Goal: Information Seeking & Learning: Find specific fact

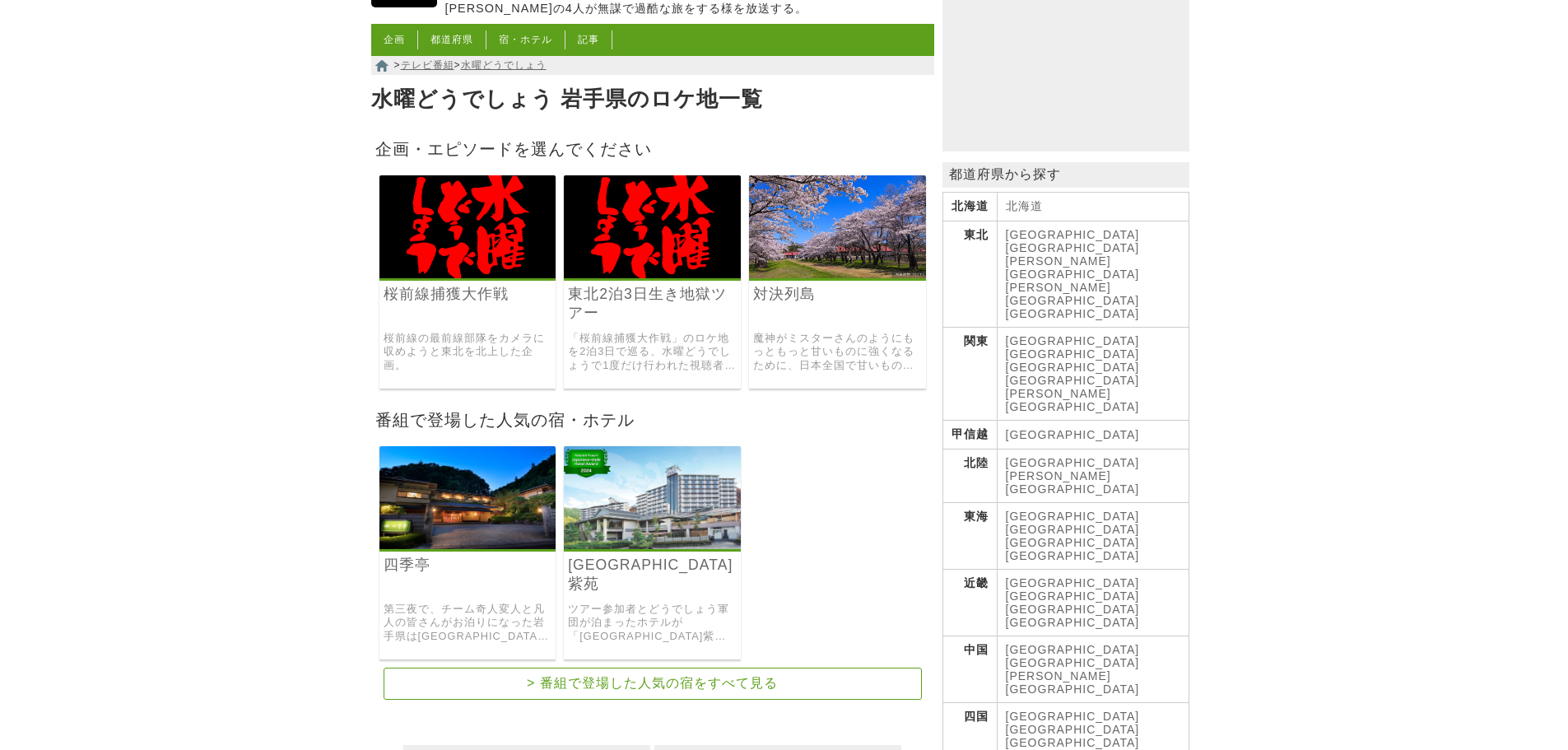
scroll to position [164, 0]
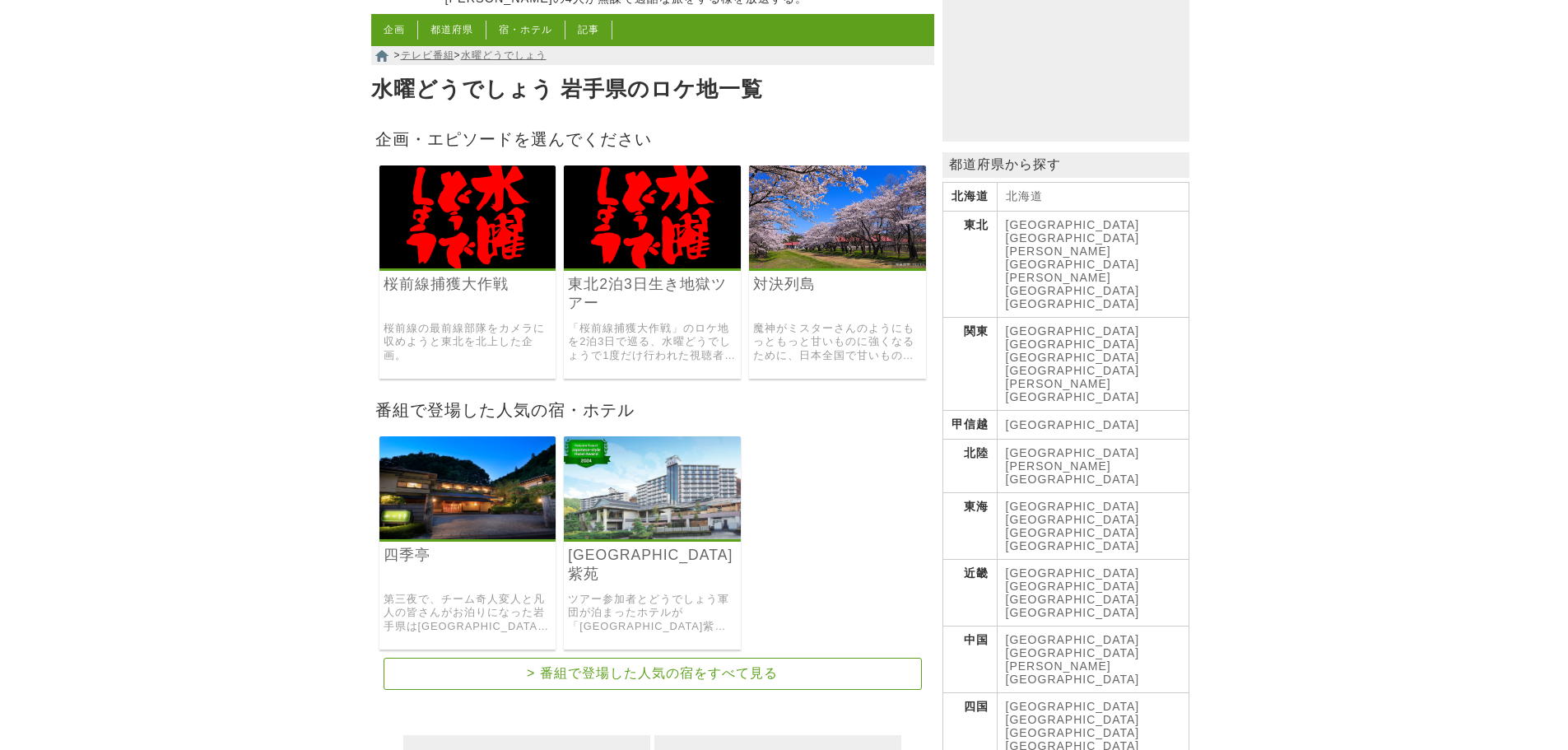
click at [826, 350] on link "魔神がミスターさんのようにもっともっと甘いものに強くなるために、日本全国で甘いもの対決を繰り広げた企画。" at bounding box center [837, 342] width 168 height 41
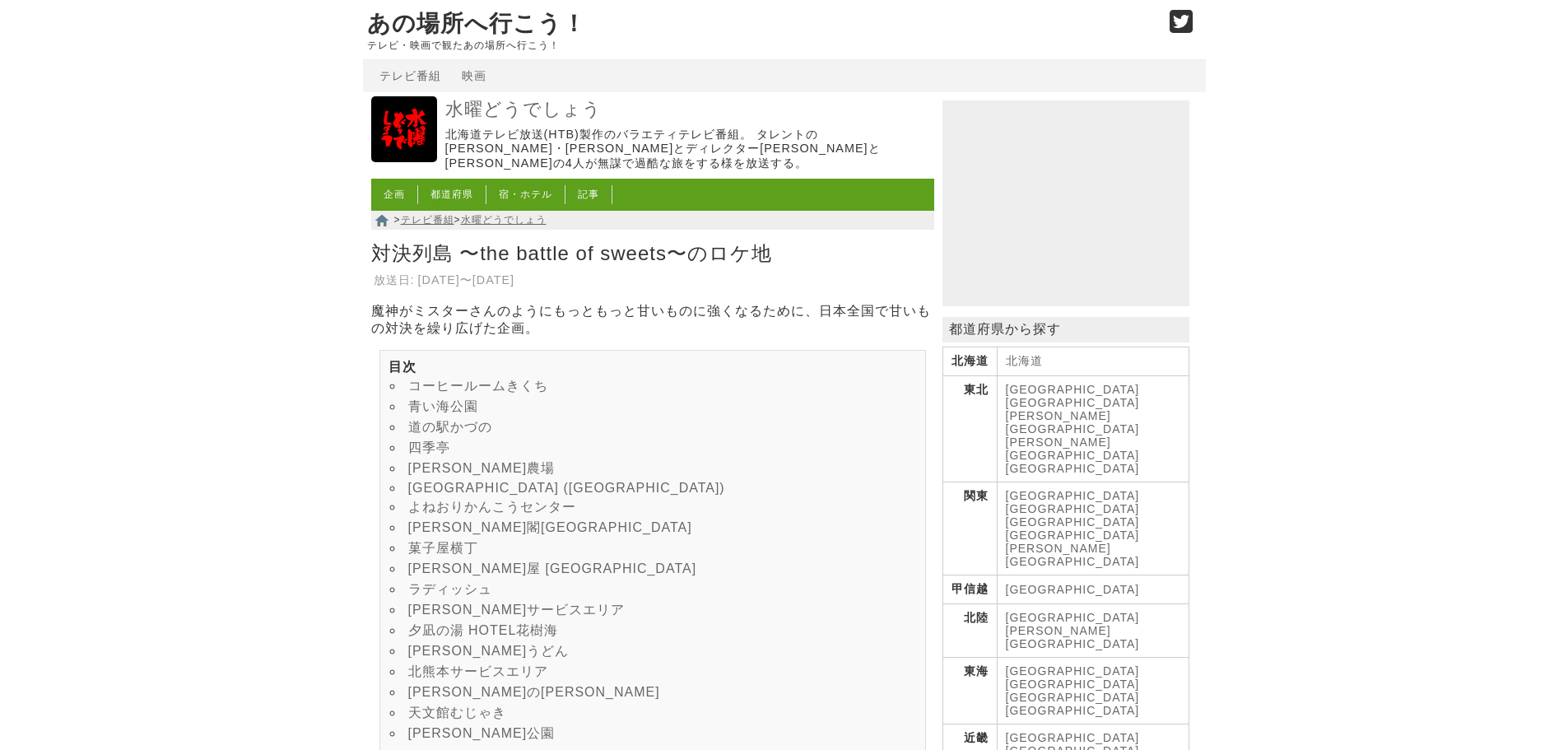
click at [443, 475] on link "小岩井農場" at bounding box center [482, 468] width 147 height 14
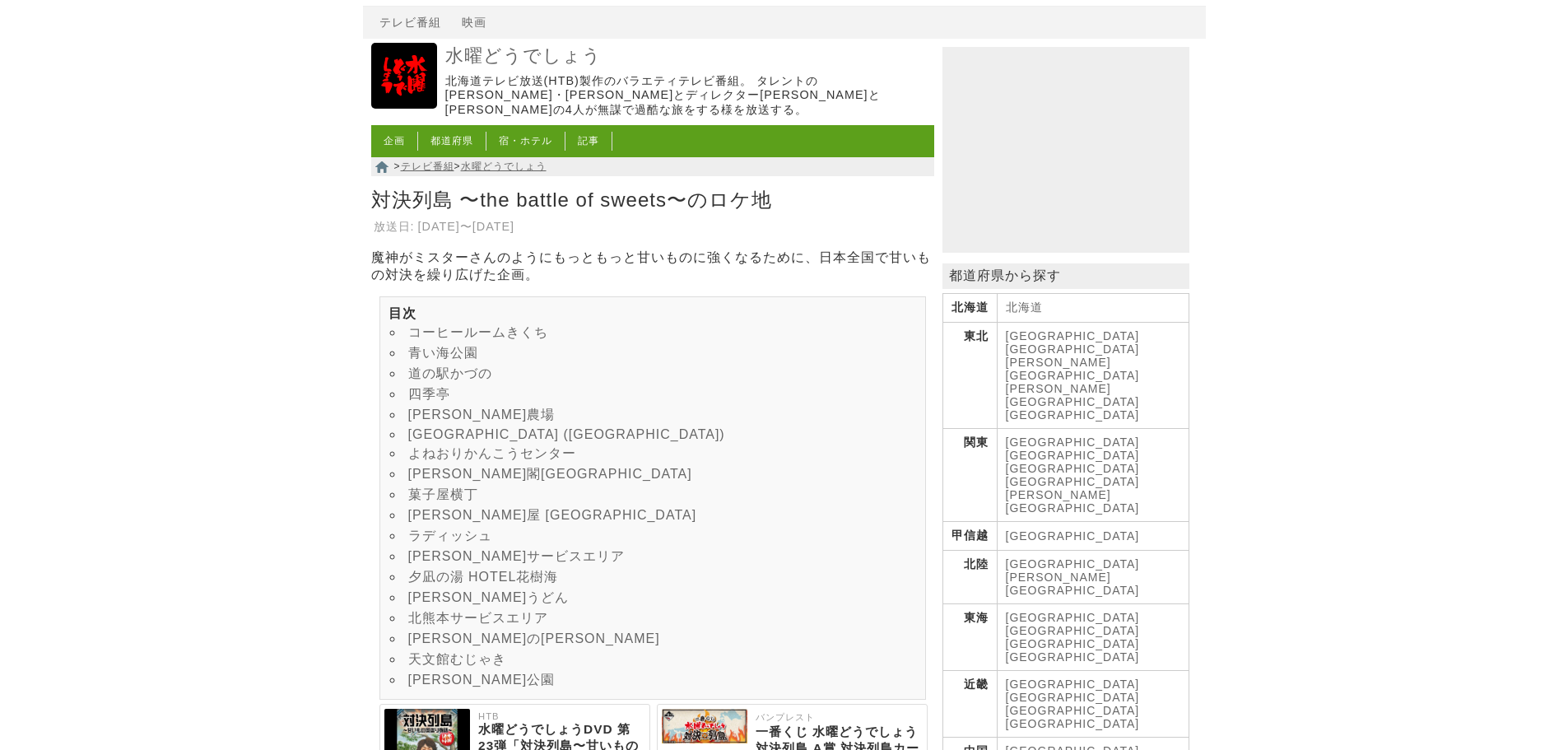
scroll to position [82, 0]
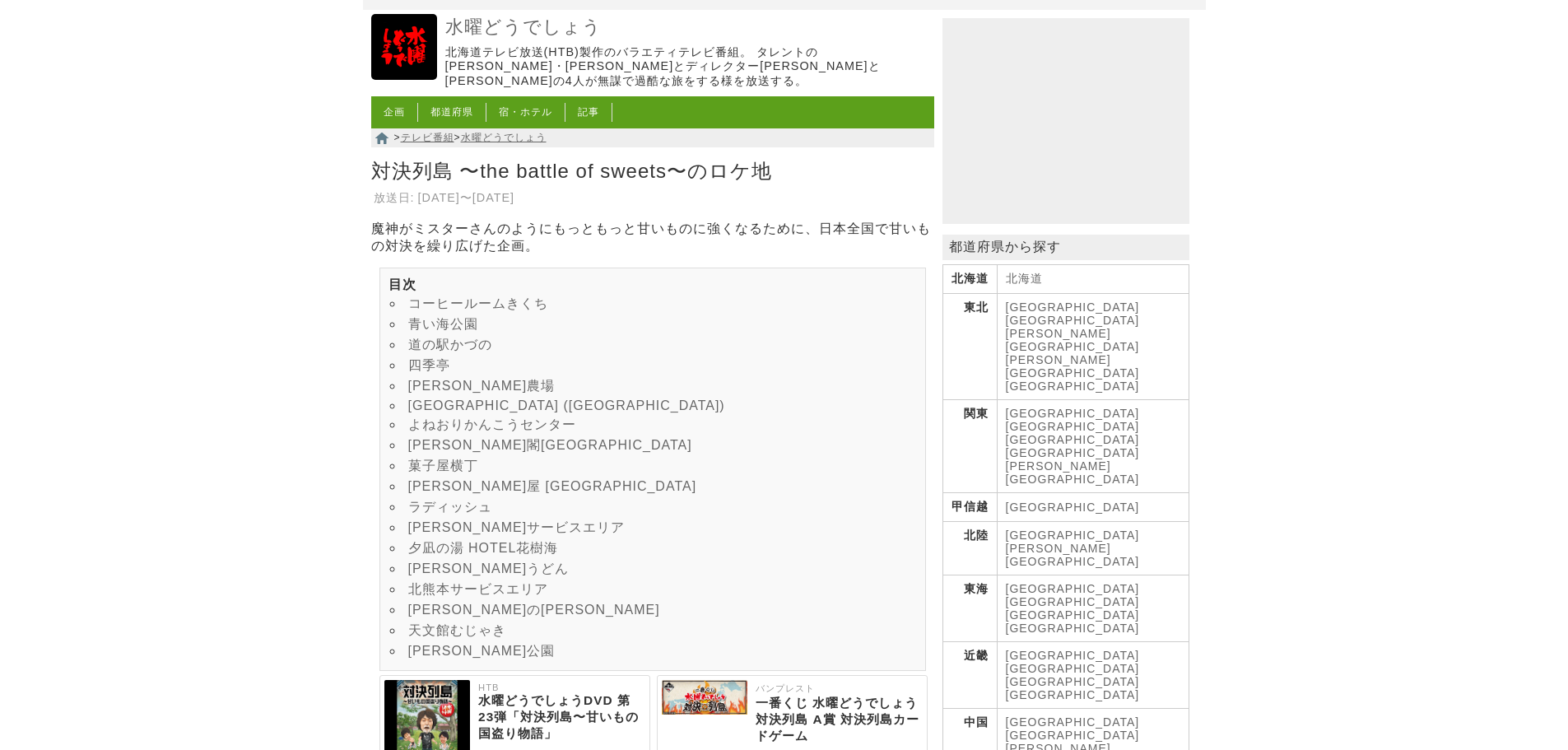
click at [421, 538] on li "三木サービスエリア" at bounding box center [653, 528] width 529 height 21
click at [420, 535] on link "三木サービスエリア" at bounding box center [516, 527] width 217 height 14
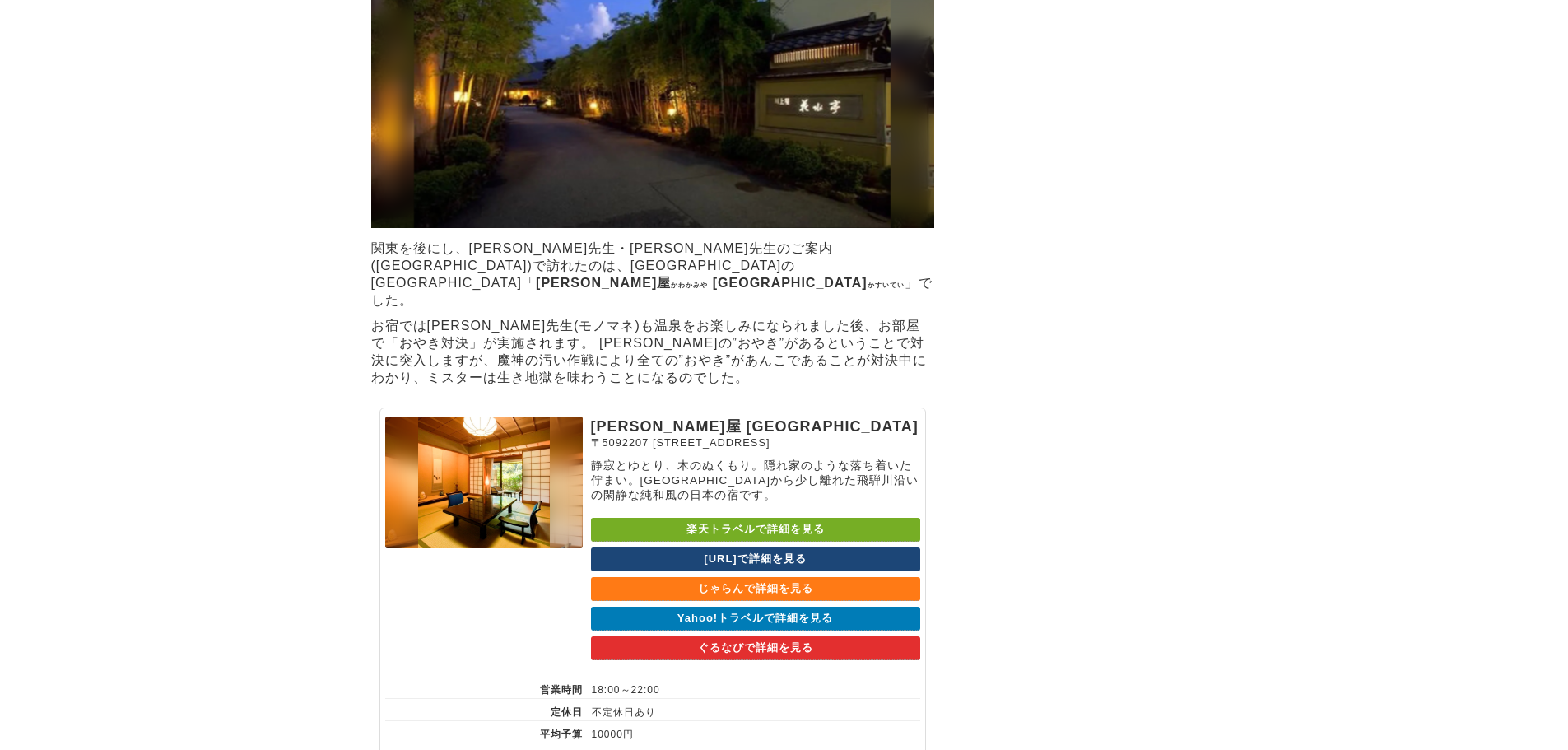
scroll to position [9241, 0]
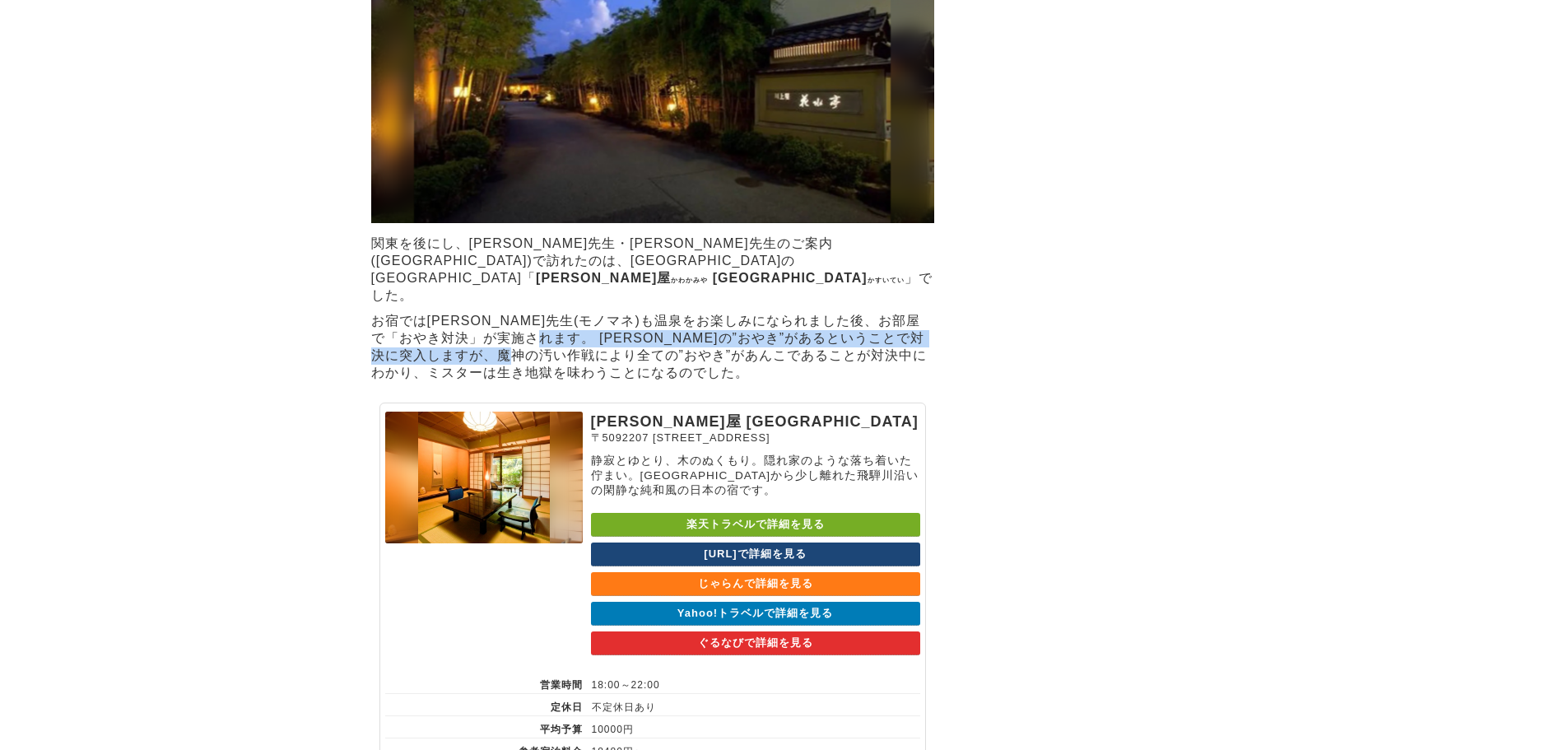
drag, startPoint x: 592, startPoint y: 456, endPoint x: 609, endPoint y: 487, distance: 35.4
click at [609, 386] on p "お宿では田中真紀子先生(モノマネ)も温泉をお楽しみになられました後、お部屋で「おやき対決」が実施されます。 野沢菜の”おやき”があるということで対決に突入しま…" at bounding box center [653, 347] width 563 height 77
click at [596, 386] on p "お宿では田中真紀子先生(モノマネ)も温泉をお楽しみになられました後、お部屋で「おやき対決」が実施されます。 野沢菜の”おやき”があるということで対決に突入しま…" at bounding box center [653, 347] width 563 height 77
click at [541, 386] on p "お宿では田中真紀子先生(モノマネ)も温泉をお楽しみになられました後、お部屋で「おやき対決」が実施されます。 野沢菜の”おやき”があるということで対決に突入しま…" at bounding box center [653, 347] width 563 height 77
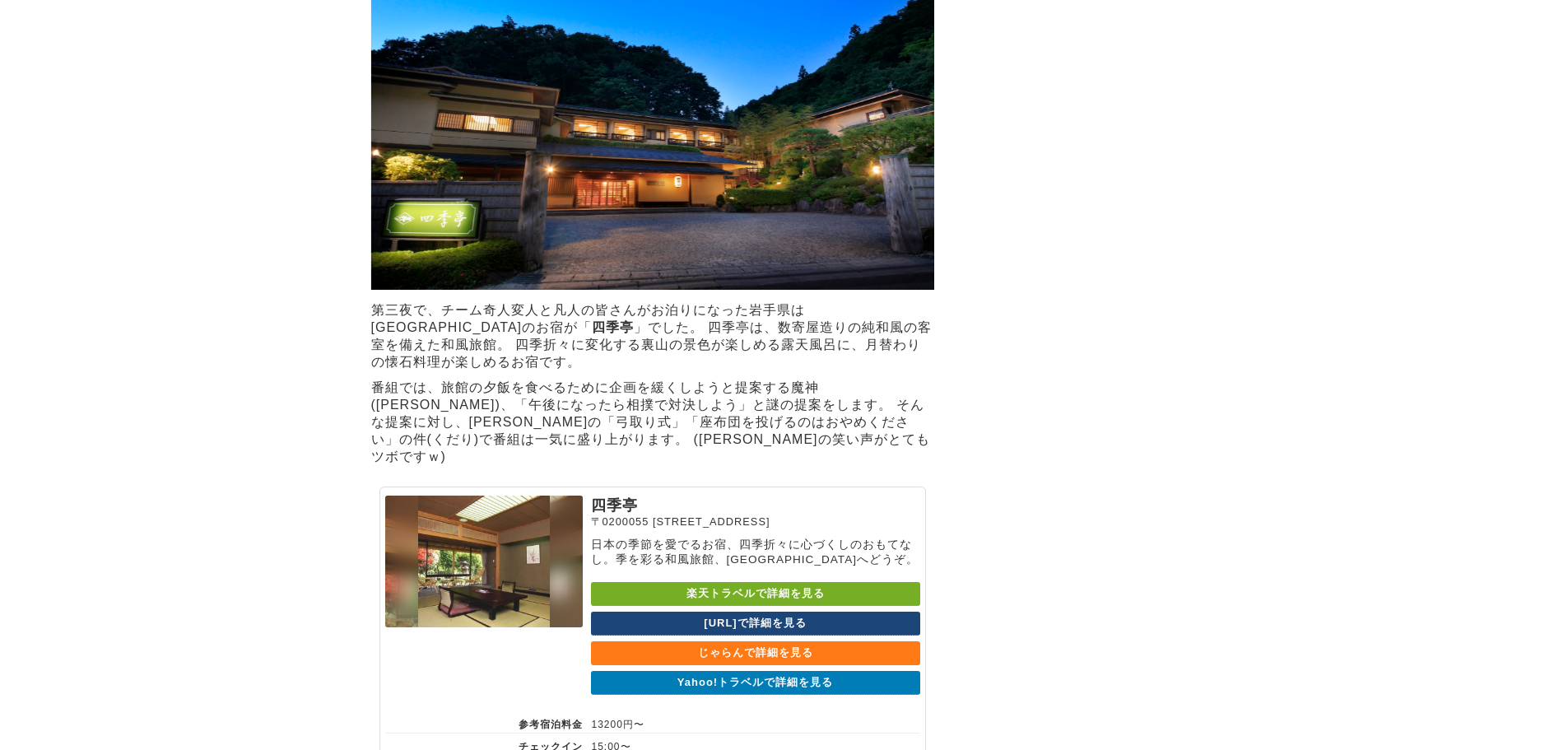
scroll to position [3808, 0]
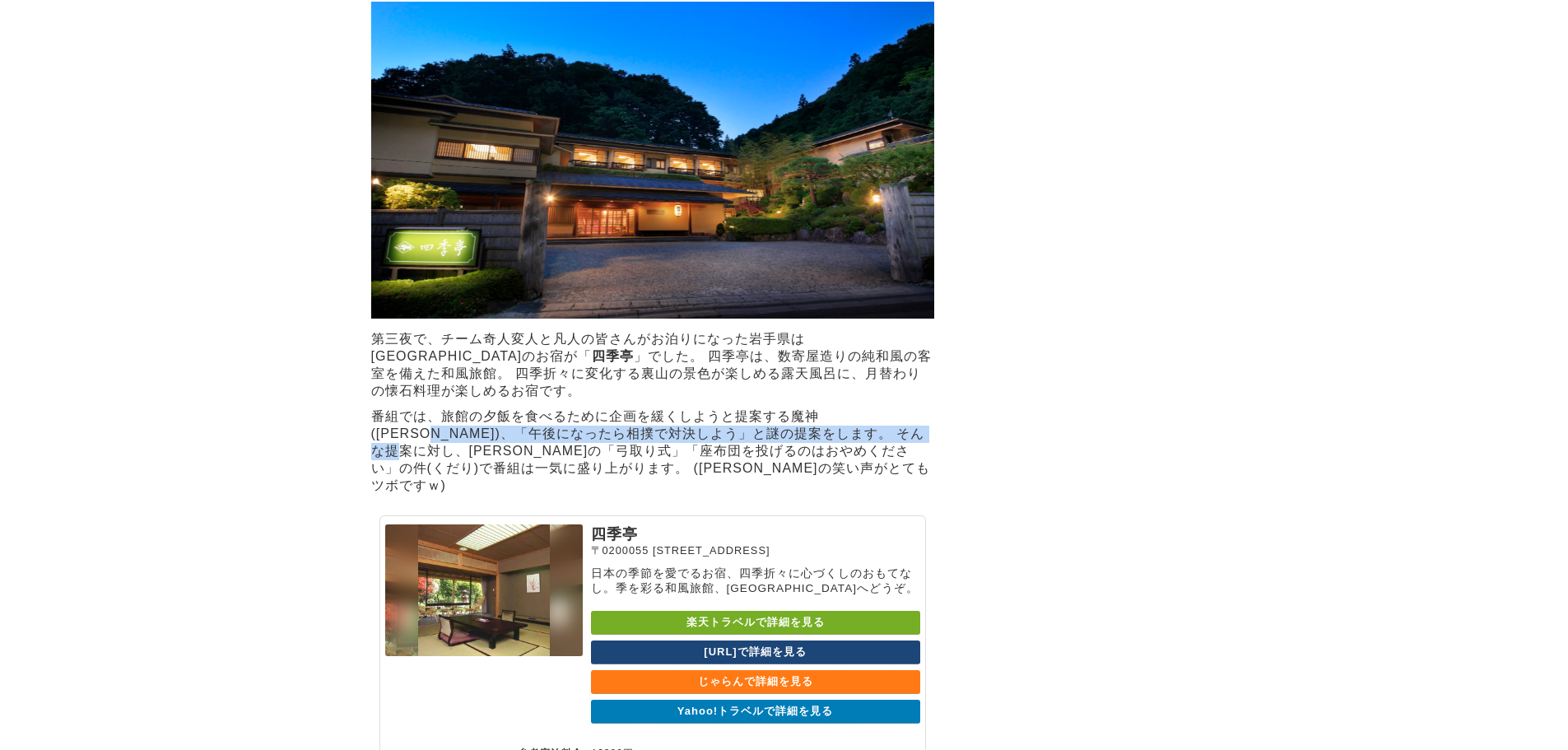
drag, startPoint x: 898, startPoint y: 512, endPoint x: 907, endPoint y: 522, distance: 13.5
click at [907, 499] on p "番組では、旅館の夕飯を食べるために企画を緩くしようと提案する魔神(藤村Ｄ)、「午後になったら相撲で対決しよう」と謎の提案をします。 そんな提案に対し、大泉さん…" at bounding box center [653, 451] width 563 height 95
click at [828, 499] on p "番組では、旅館の夕飯を食べるために企画を緩くしようと提案する魔神(藤村Ｄ)、「午後になったら相撲で対決しよう」と謎の提案をします。 そんな提案に対し、大泉さん…" at bounding box center [653, 451] width 563 height 95
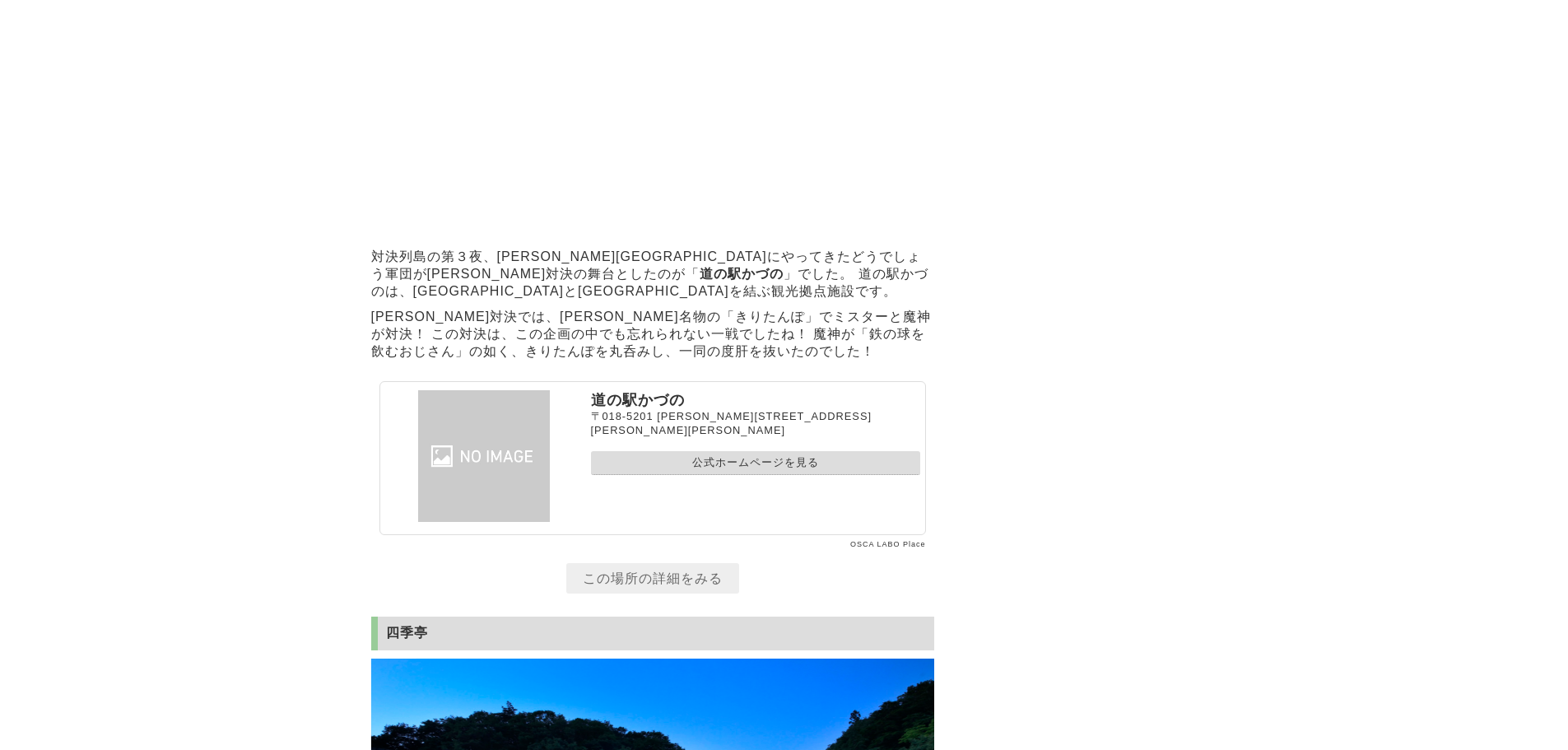
scroll to position [3150, 0]
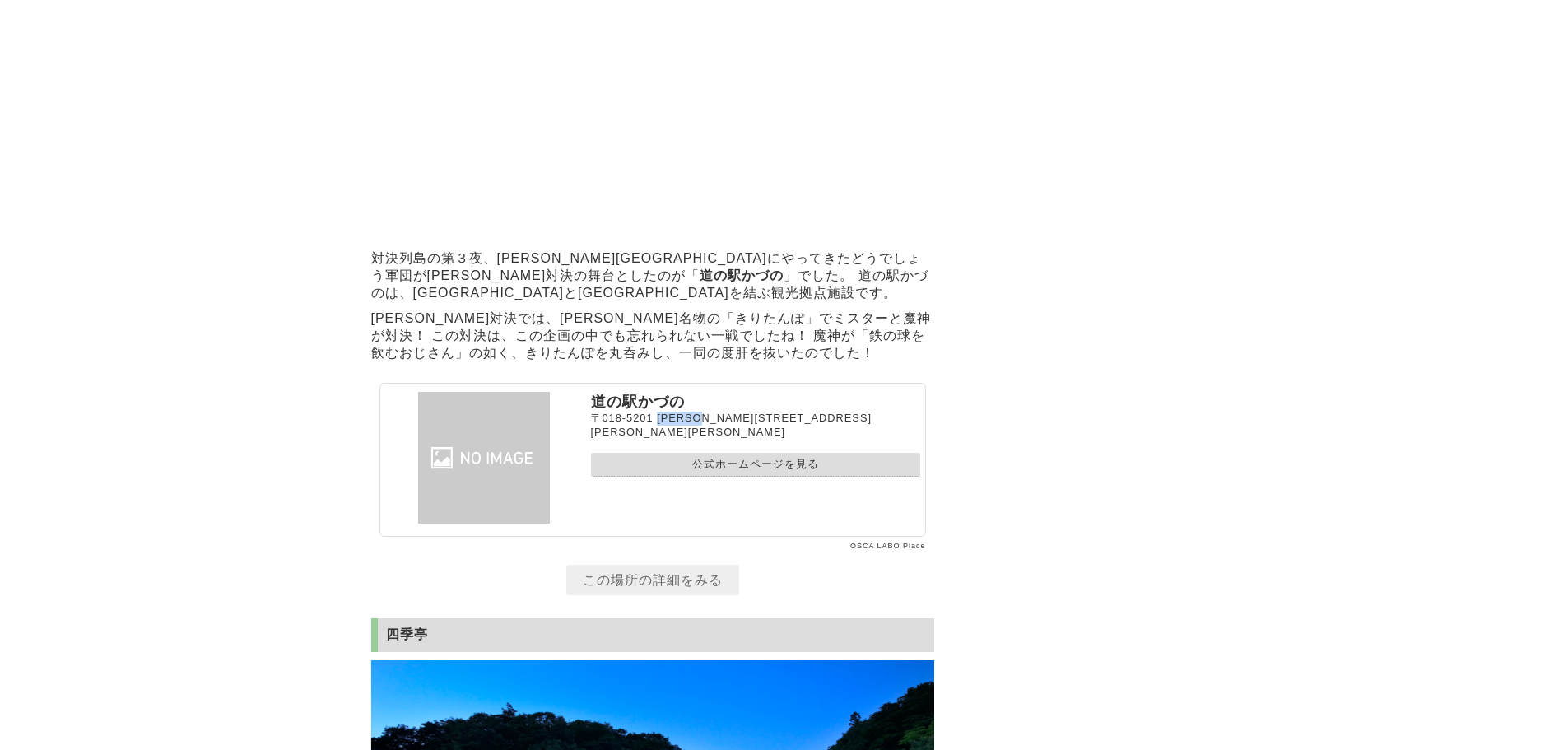
drag, startPoint x: 658, startPoint y: 519, endPoint x: 724, endPoint y: 516, distance: 66.1
click at [724, 438] on span "秋田県鹿角市花輪新田町11-4" at bounding box center [731, 424] width 281 height 26
